Goal: Information Seeking & Learning: Learn about a topic

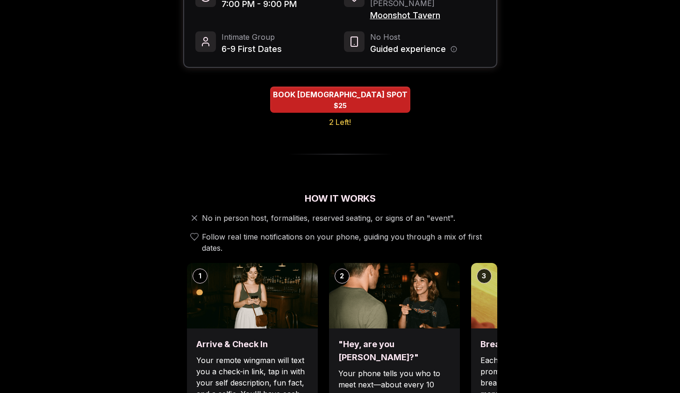
scroll to position [258, 0]
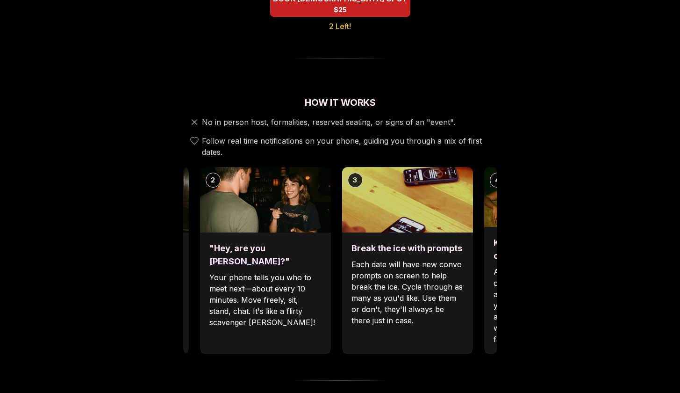
click at [346, 212] on img at bounding box center [407, 199] width 131 height 65
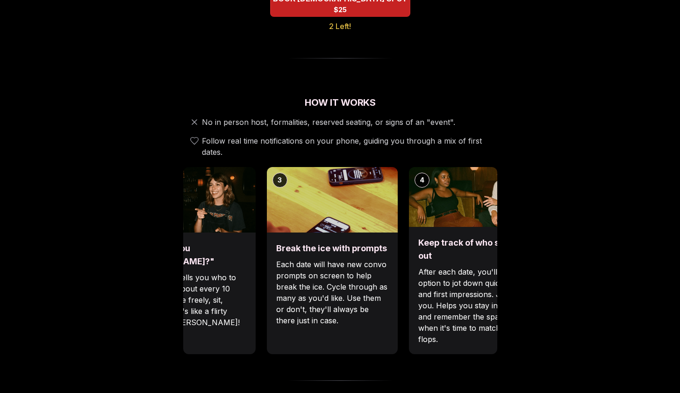
click at [409, 211] on img at bounding box center [474, 197] width 131 height 60
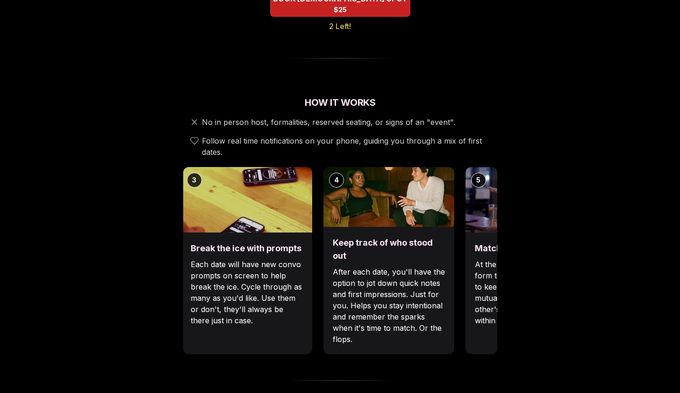
click at [268, 224] on div "3 Break the ice with prompts Each date will have new convo prompts on screen to…" at bounding box center [246, 260] width 131 height 187
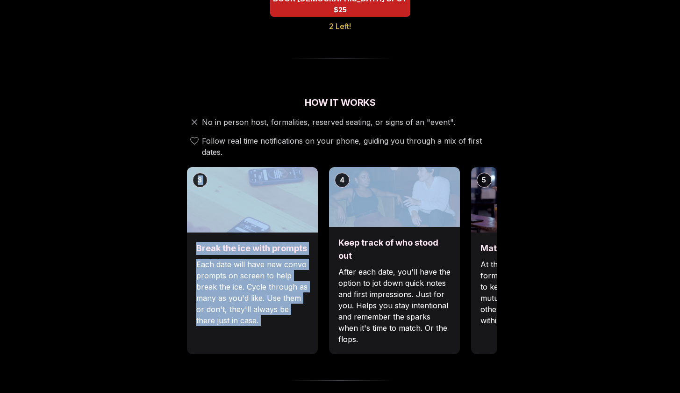
drag, startPoint x: 463, startPoint y: 189, endPoint x: 338, endPoint y: 209, distance: 126.4
click at [338, 209] on div "1 Arrive & Check In Your remote wingman will text you a check-in link, tap in w…" at bounding box center [340, 260] width 314 height 187
click at [532, 188] on div "Luvvly Speed Dating [DATE] Age Range 30 - 40 Orientation [DEMOGRAPHIC_DATA] Eve…" at bounding box center [341, 372] width 640 height 1162
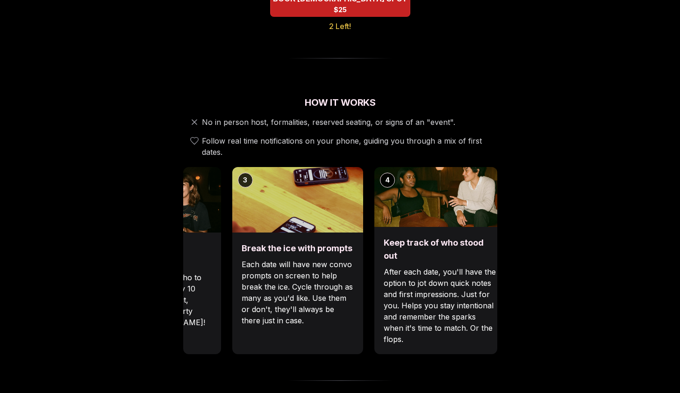
click at [470, 205] on div "4 Keep track of who stood out After each date, you'll have the option to jot do…" at bounding box center [440, 260] width 131 height 187
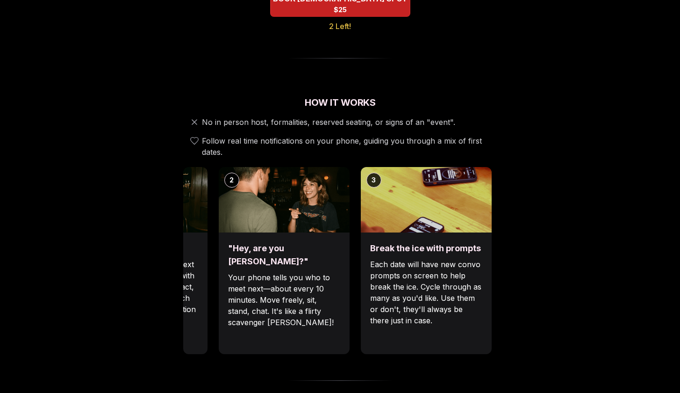
click at [479, 195] on img at bounding box center [426, 199] width 131 height 65
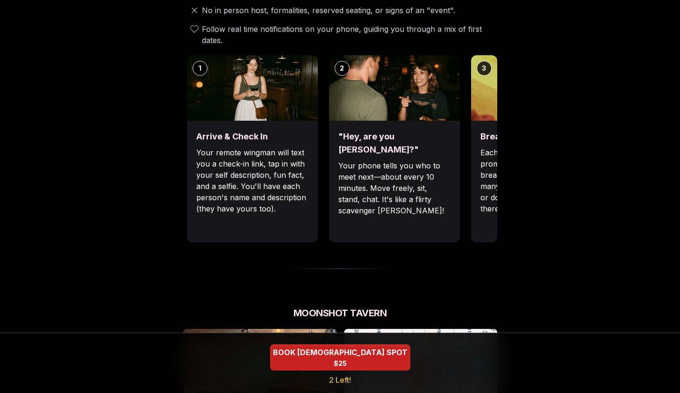
scroll to position [340, 0]
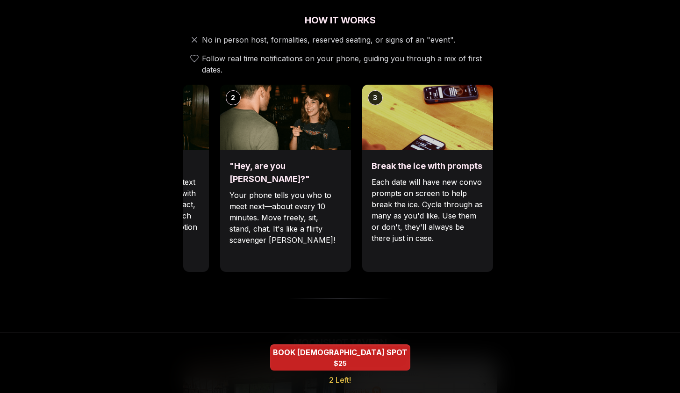
click at [301, 244] on div ""Hey, are you [PERSON_NAME]?" Your phone tells you who to meet next—about every…" at bounding box center [285, 211] width 131 height 122
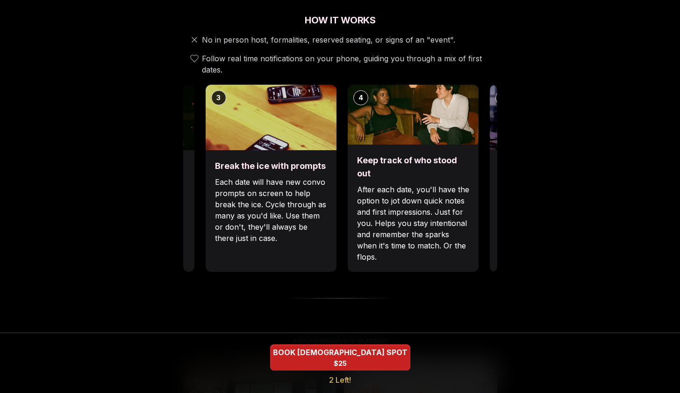
click at [316, 258] on div "Break the ice with prompts Each date will have new convo prompts on screen to h…" at bounding box center [271, 211] width 131 height 122
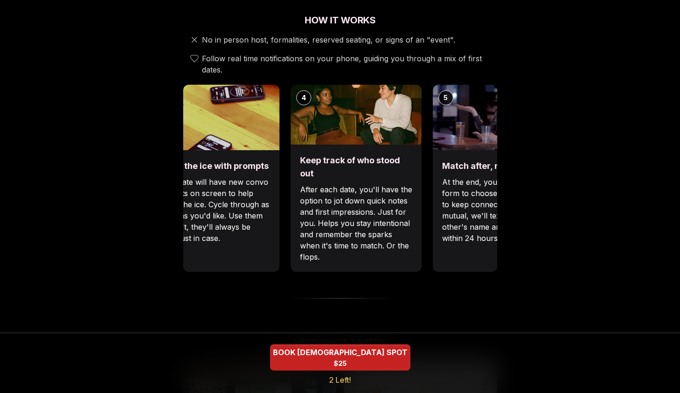
click at [433, 250] on div "Match after, not during At the end, you'll get a match form to choose who you'd…" at bounding box center [498, 211] width 131 height 122
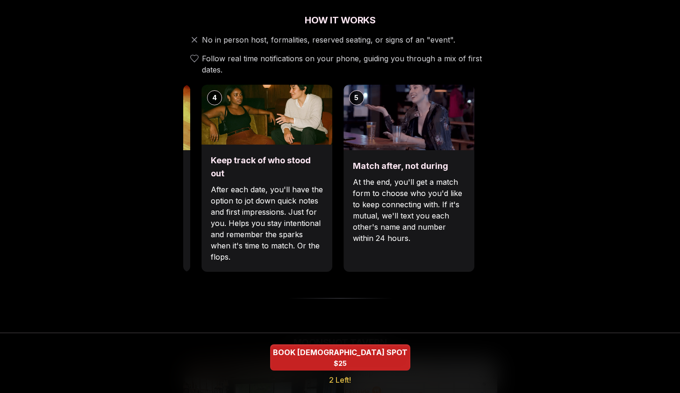
click at [384, 249] on div "Match after, not during At the end, you'll get a match form to choose who you'd…" at bounding box center [409, 211] width 131 height 122
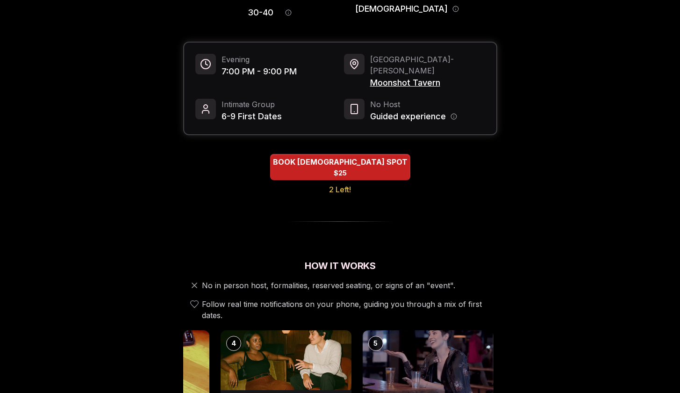
scroll to position [0, 0]
